Goal: Information Seeking & Learning: Learn about a topic

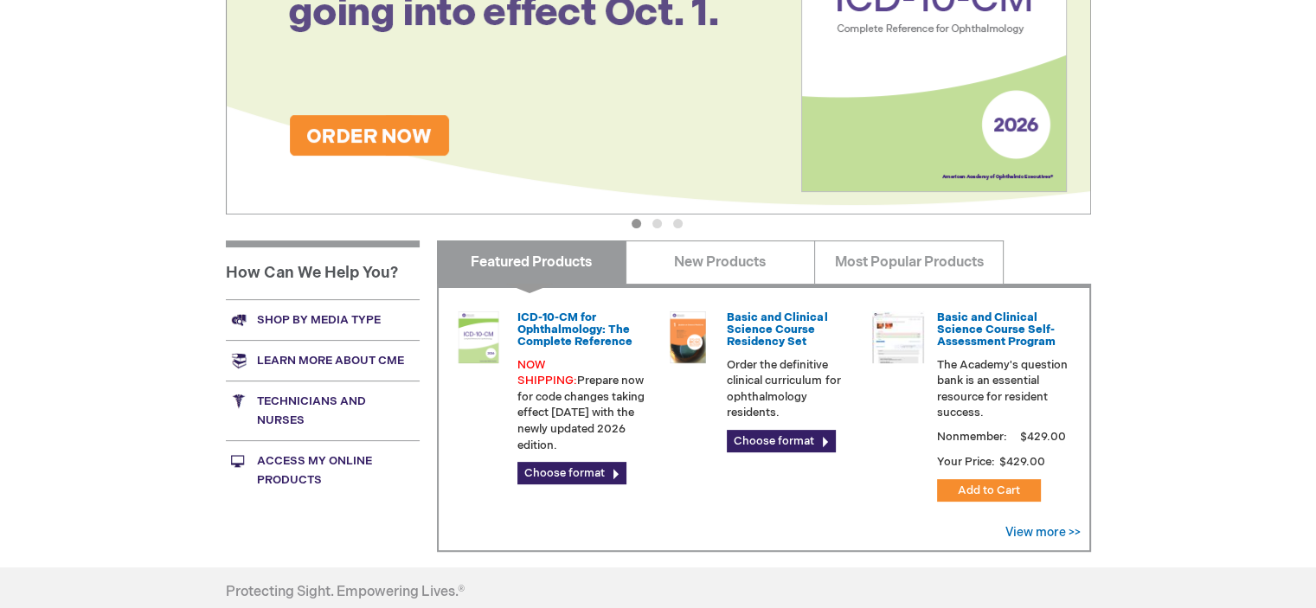
scroll to position [433, 0]
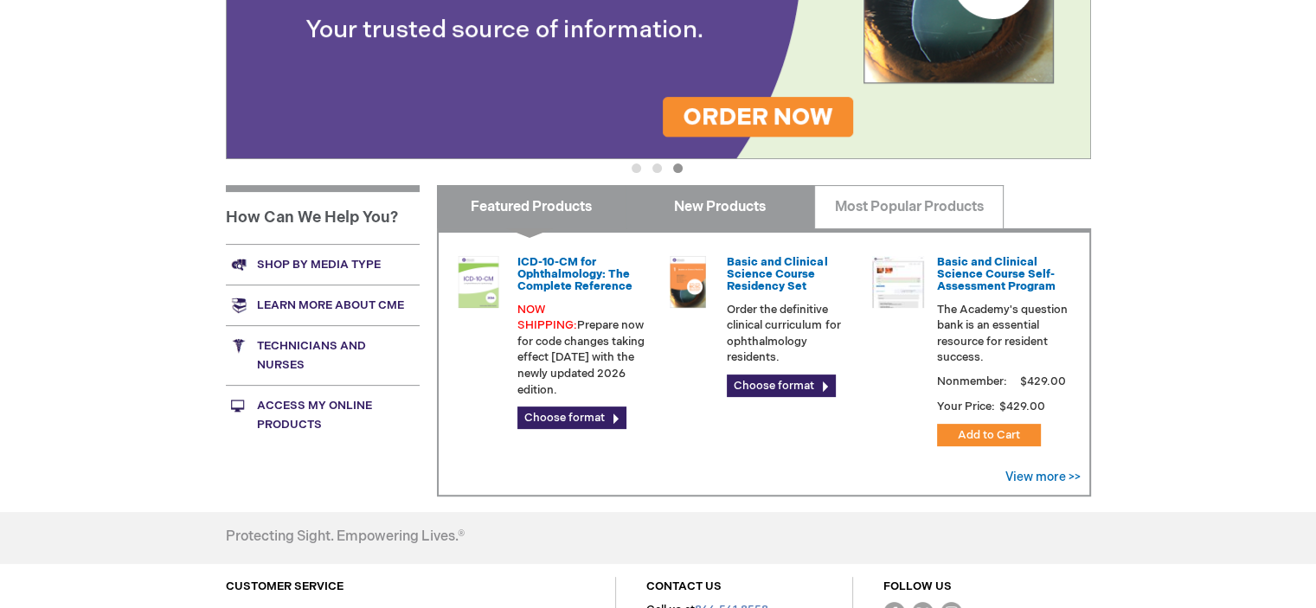
click at [726, 200] on link "New Products" at bounding box center [720, 206] width 189 height 43
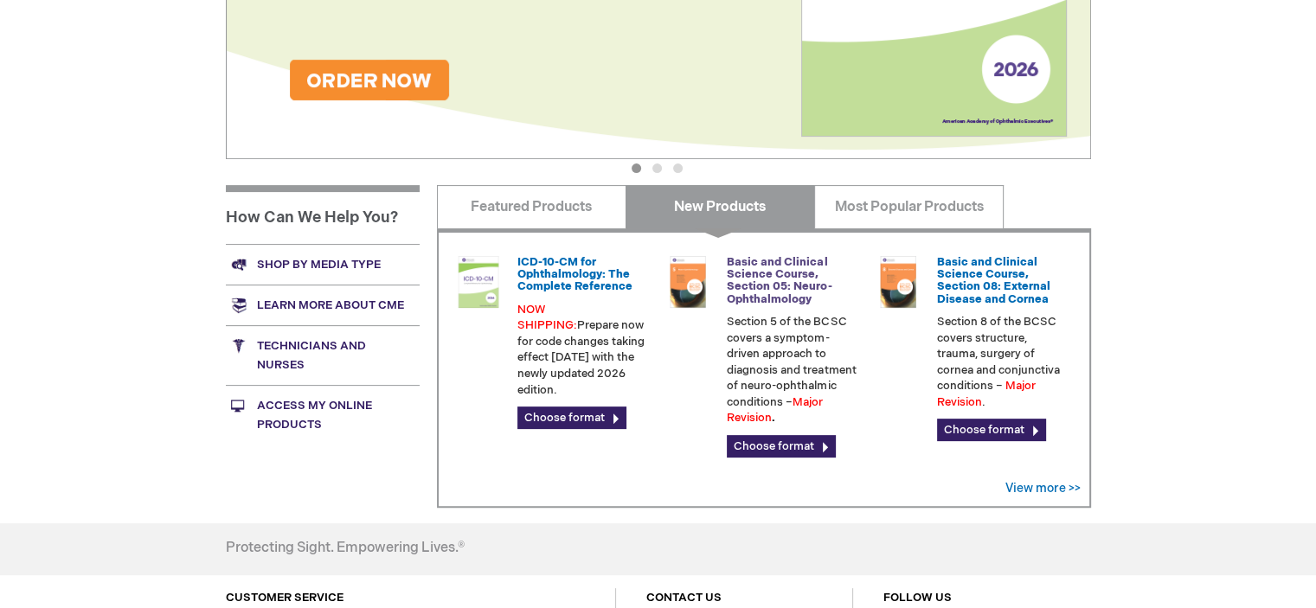
click at [779, 280] on link "Basic and Clinical Science Course, Section 05: Neuro-Ophthalmology" at bounding box center [779, 280] width 105 height 51
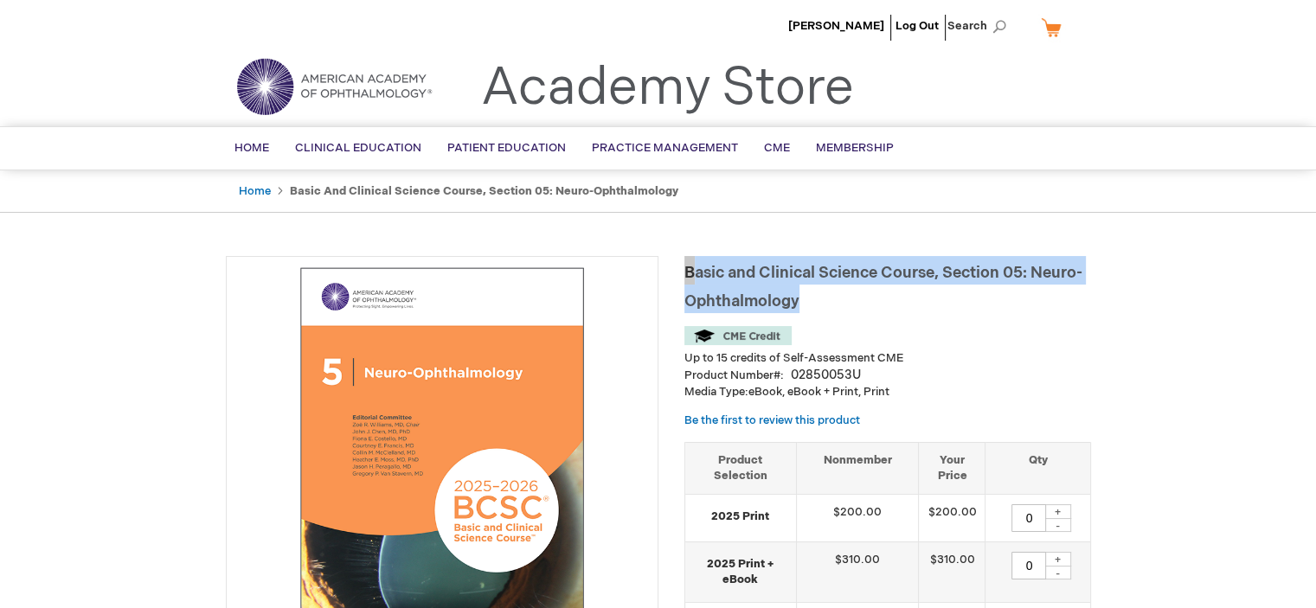
drag, startPoint x: 804, startPoint y: 300, endPoint x: 685, endPoint y: 267, distance: 123.0
click at [685, 267] on h1 "Basic and Clinical Science Course, Section 05: Neuro-Ophthalmology" at bounding box center [887, 284] width 407 height 57
copy span "Basic and Clinical Science Course, Section 05: Neuro-Ophthalmology"
